Goal: Find specific page/section

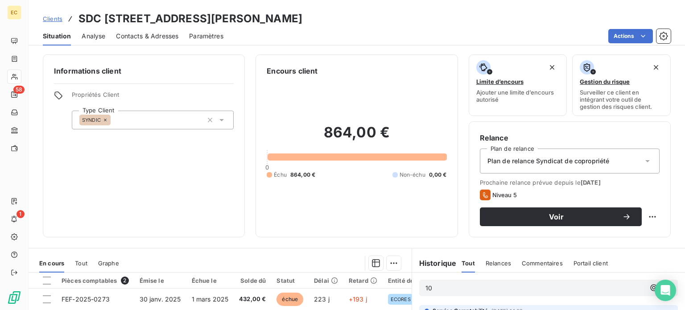
scroll to position [89, 0]
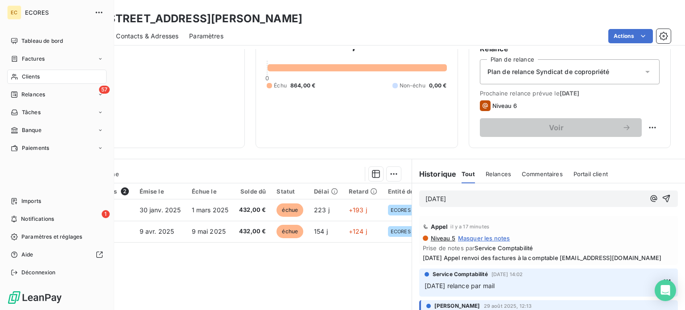
click at [28, 74] on span "Clients" at bounding box center [31, 77] width 18 height 8
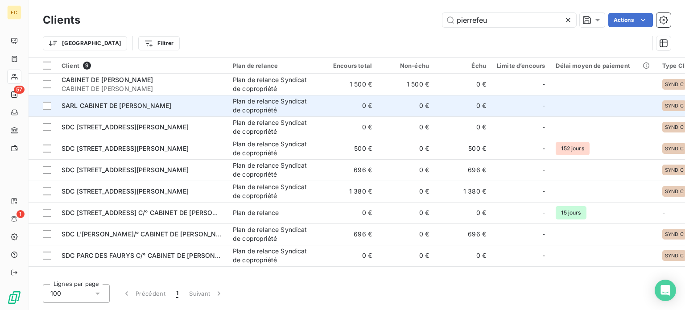
type input "pierrefeu"
click at [132, 104] on span "SARL CABINET DE [PERSON_NAME]" at bounding box center [117, 106] width 110 height 8
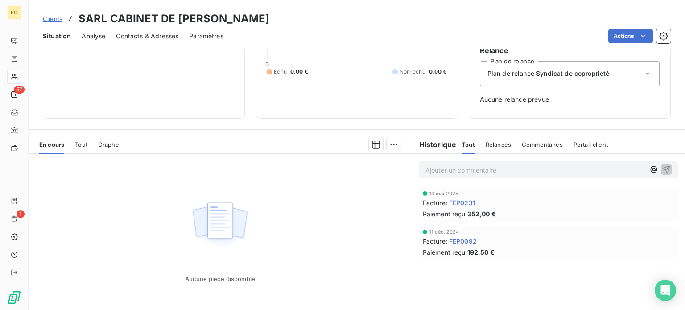
scroll to position [89, 0]
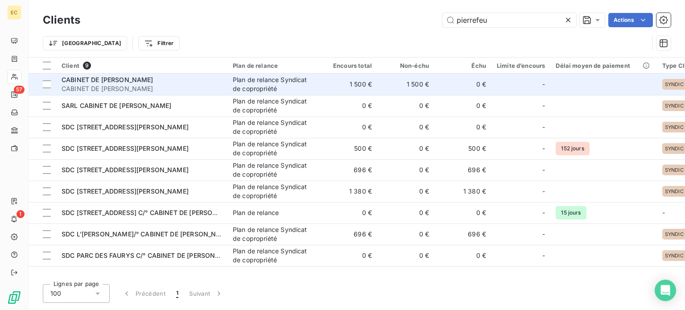
click at [90, 80] on span "CABINET DE [PERSON_NAME]" at bounding box center [108, 80] width 92 height 8
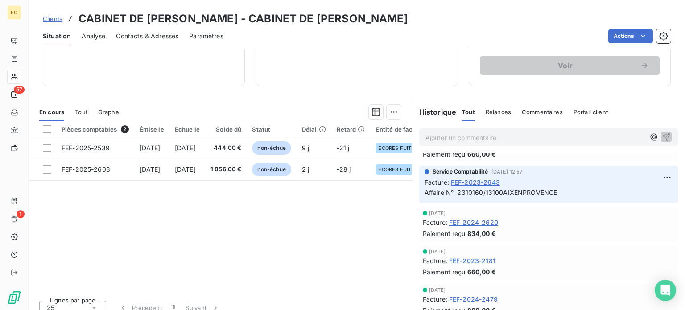
scroll to position [160, 0]
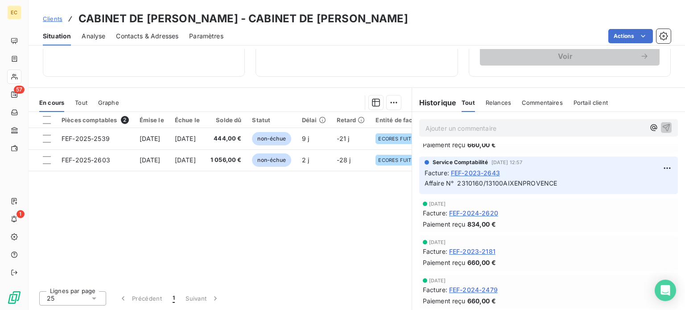
click at [463, 174] on span "FEF-2023-2643" at bounding box center [475, 172] width 49 height 9
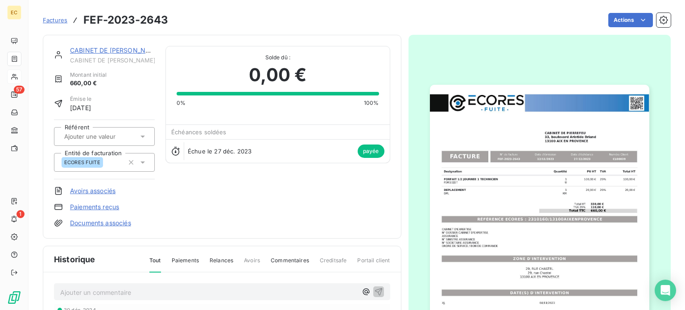
click at [546, 227] on img "button" at bounding box center [539, 240] width 219 height 310
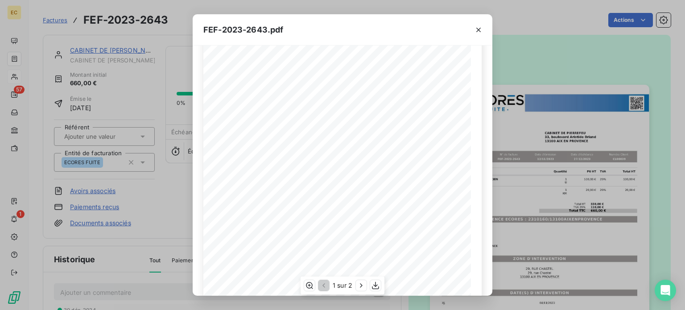
scroll to position [89, 0]
